Goal: Task Accomplishment & Management: Check status

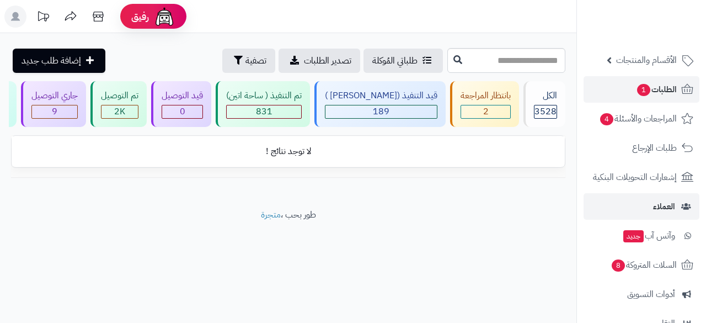
scroll to position [55, 0]
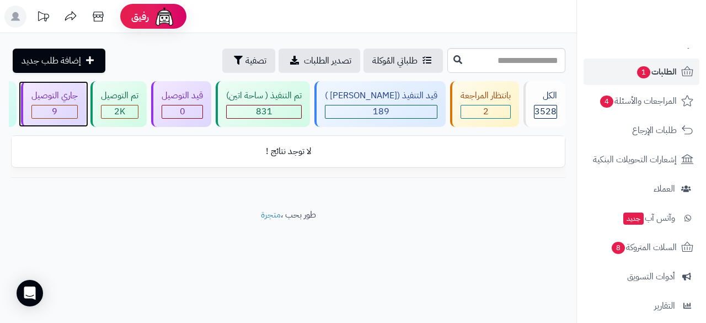
click at [77, 106] on div "9" at bounding box center [54, 111] width 45 height 13
